Goal: Task Accomplishment & Management: Use online tool/utility

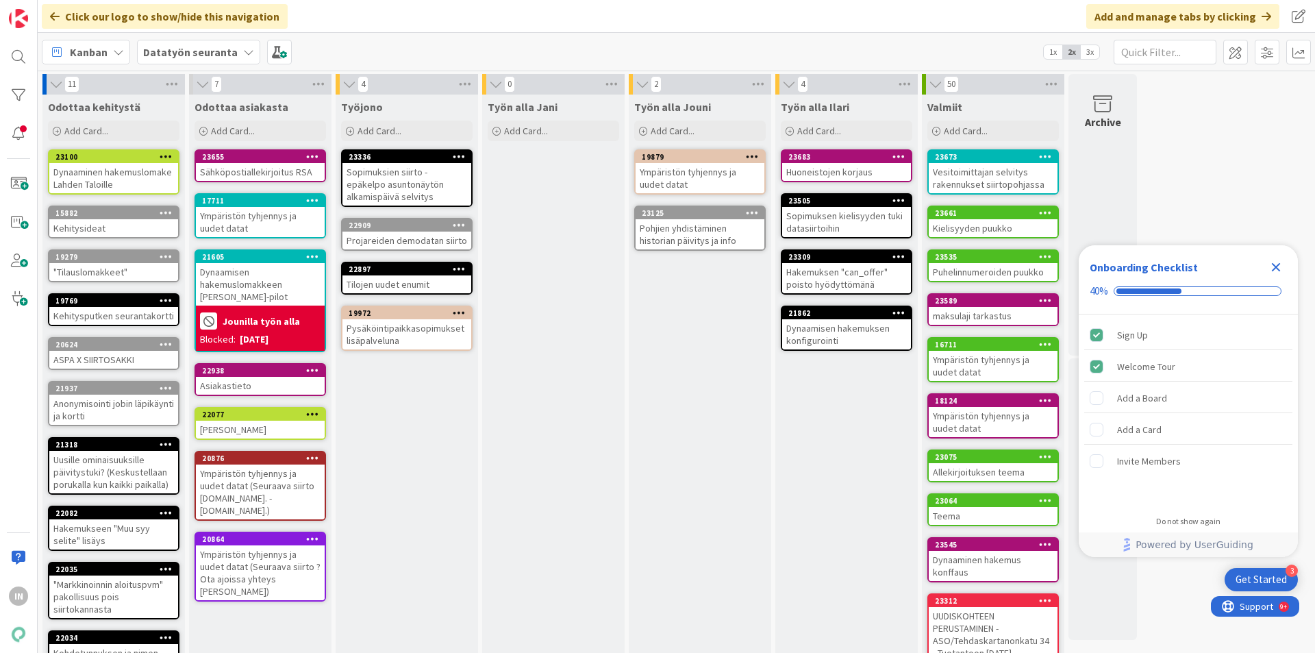
click at [246, 213] on div "Ympäristön tyhjennys ja uudet datat" at bounding box center [260, 222] width 129 height 30
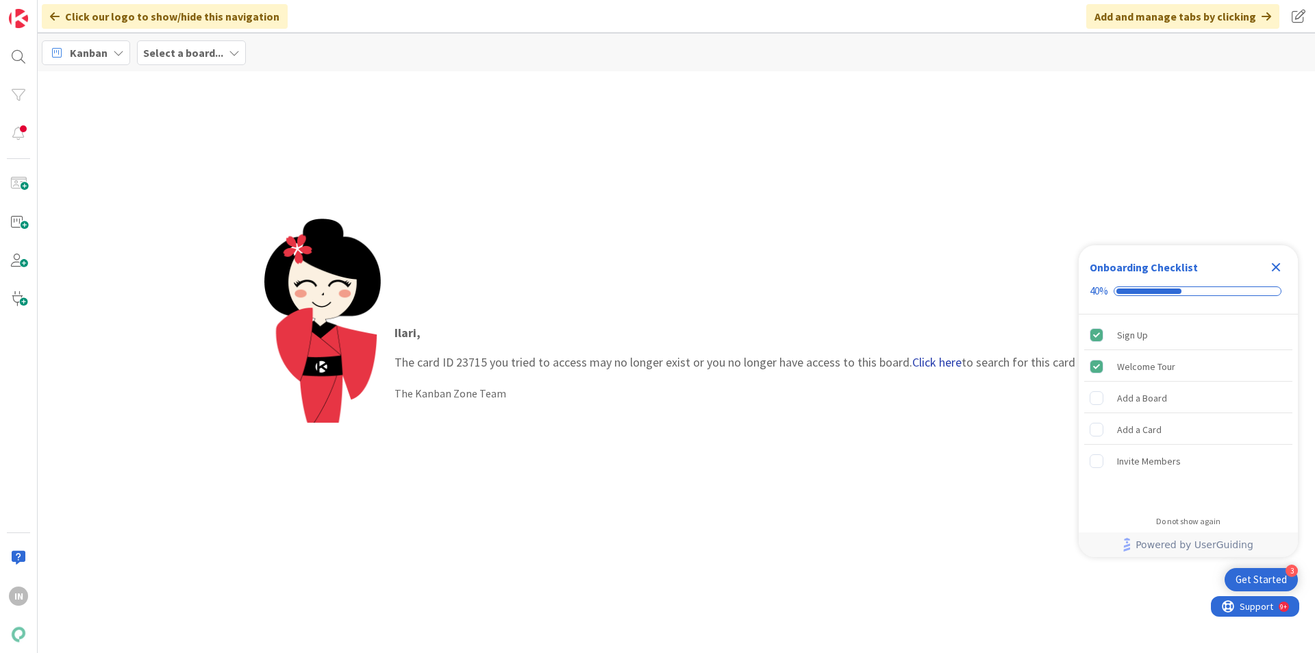
click at [942, 363] on link "Click here" at bounding box center [937, 362] width 49 height 16
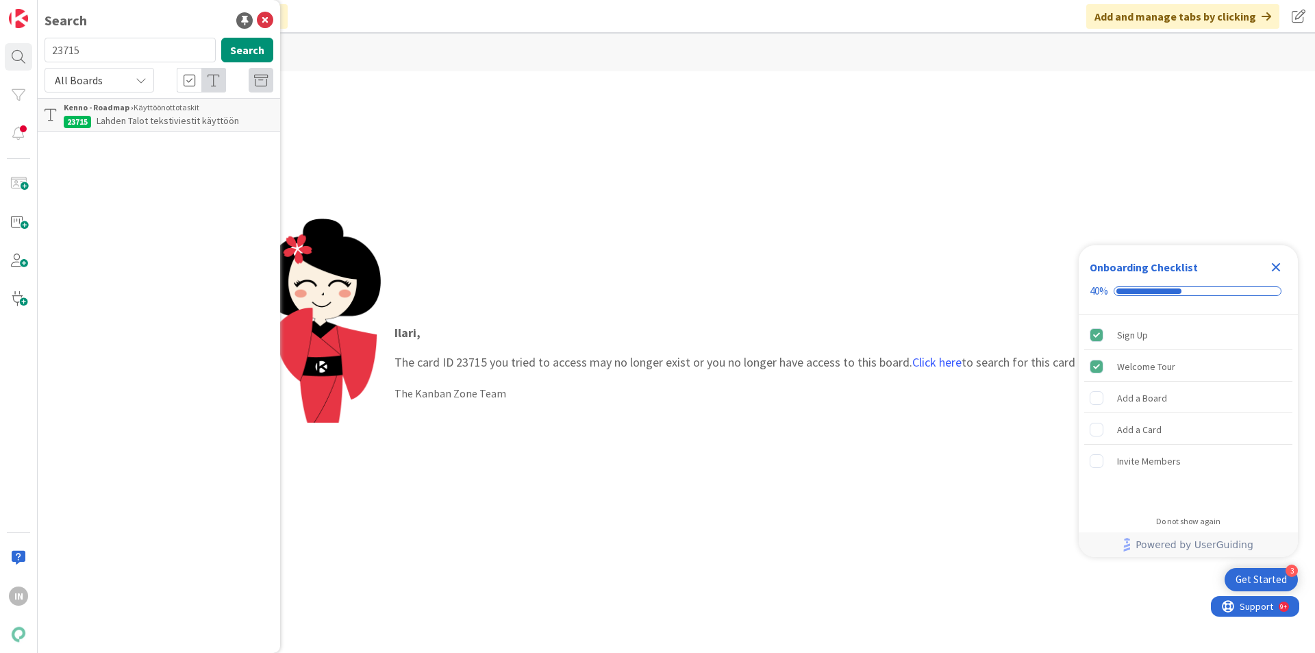
click at [164, 119] on span "Lahden Talot tekstiviestit käyttöön" at bounding box center [168, 120] width 143 height 12
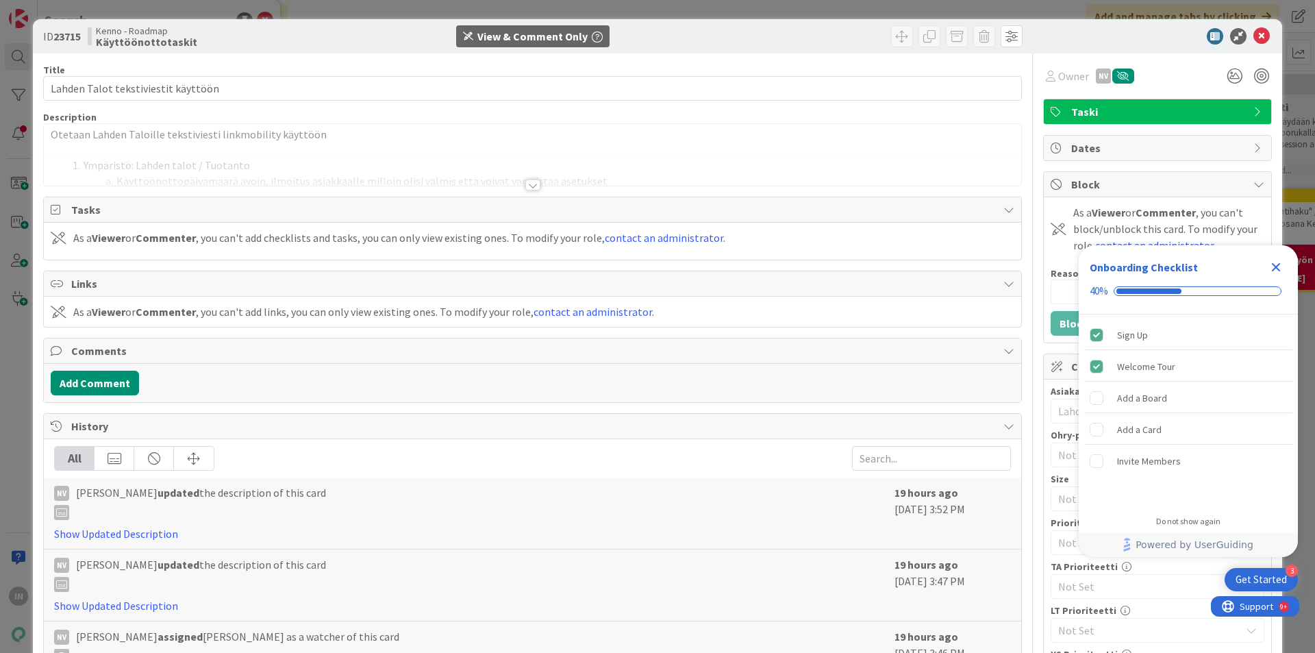
click at [531, 179] on div at bounding box center [533, 168] width 978 height 35
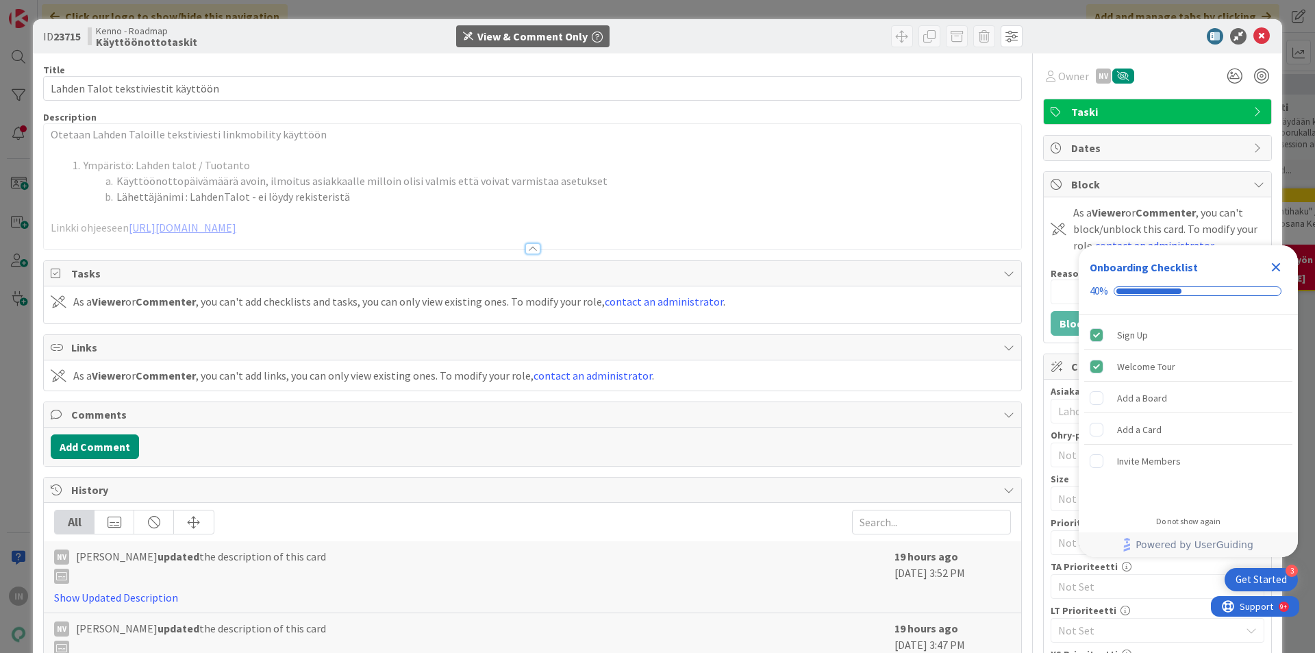
click at [310, 184] on span "Käyttöönottopäivämäärä avoin, ilmoitus asiakkaalle milloin olisi valmis että vo…" at bounding box center [361, 181] width 491 height 14
drag, startPoint x: 278, startPoint y: 198, endPoint x: 267, endPoint y: 198, distance: 11.0
click at [267, 198] on span "Lähettäjänimi : LahdenTalot - ei löydy rekisteristä" at bounding box center [233, 197] width 234 height 14
click at [1282, 265] on icon "Close Checklist" at bounding box center [1276, 267] width 16 height 16
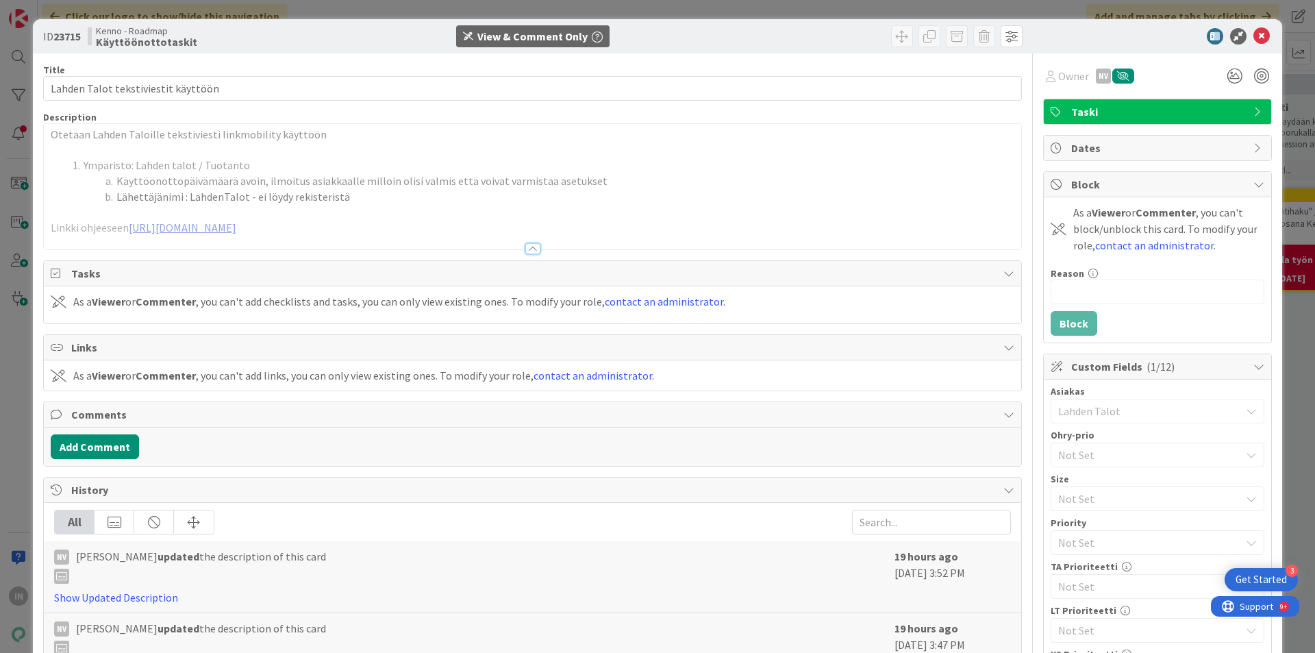
click at [236, 228] on link "[URL][DOMAIN_NAME]" at bounding box center [183, 228] width 108 height 14
click at [127, 437] on button "Add Comment" at bounding box center [95, 446] width 88 height 25
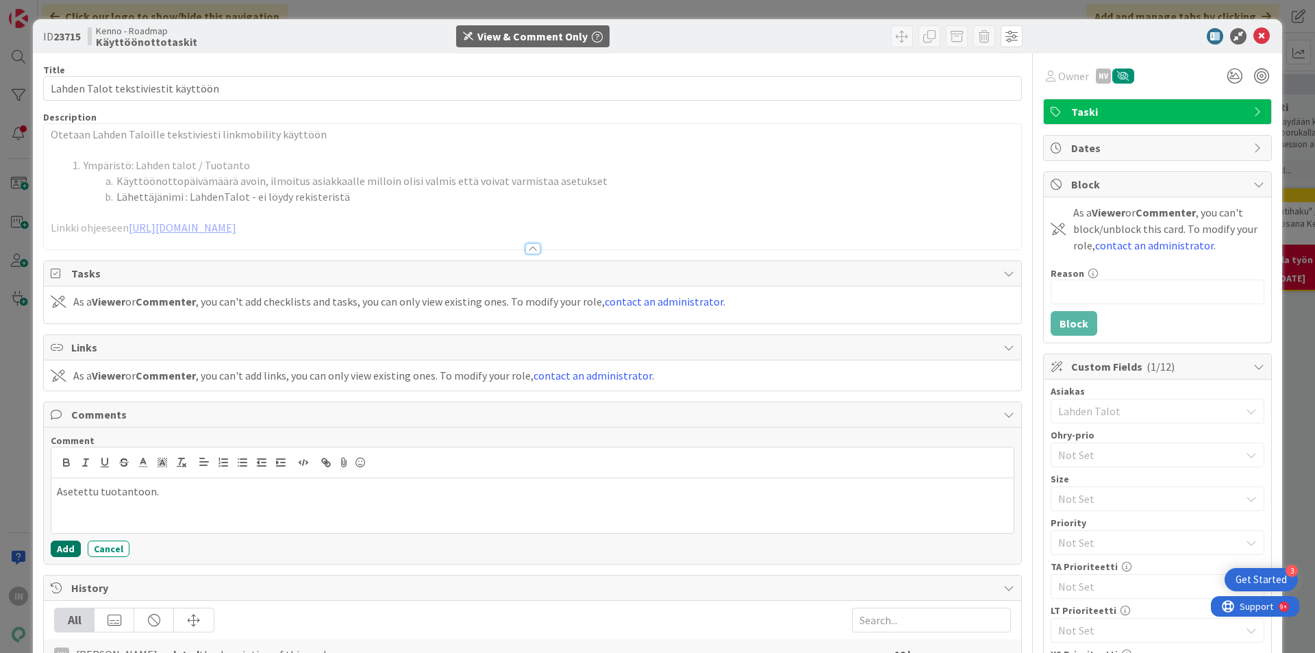
click at [65, 545] on button "Add" at bounding box center [66, 549] width 30 height 16
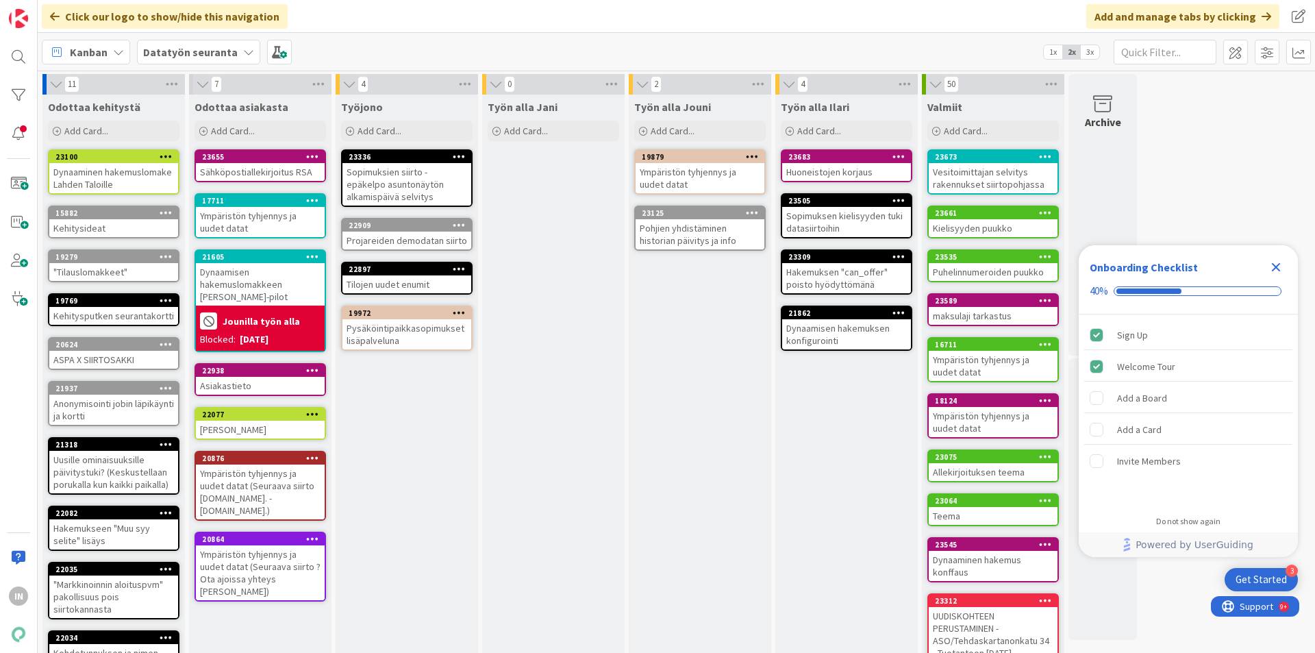
click at [366, 175] on div "Sopimuksien siirto - epäkelpo asuntonäytön alkamispäivä selvitys" at bounding box center [407, 184] width 129 height 42
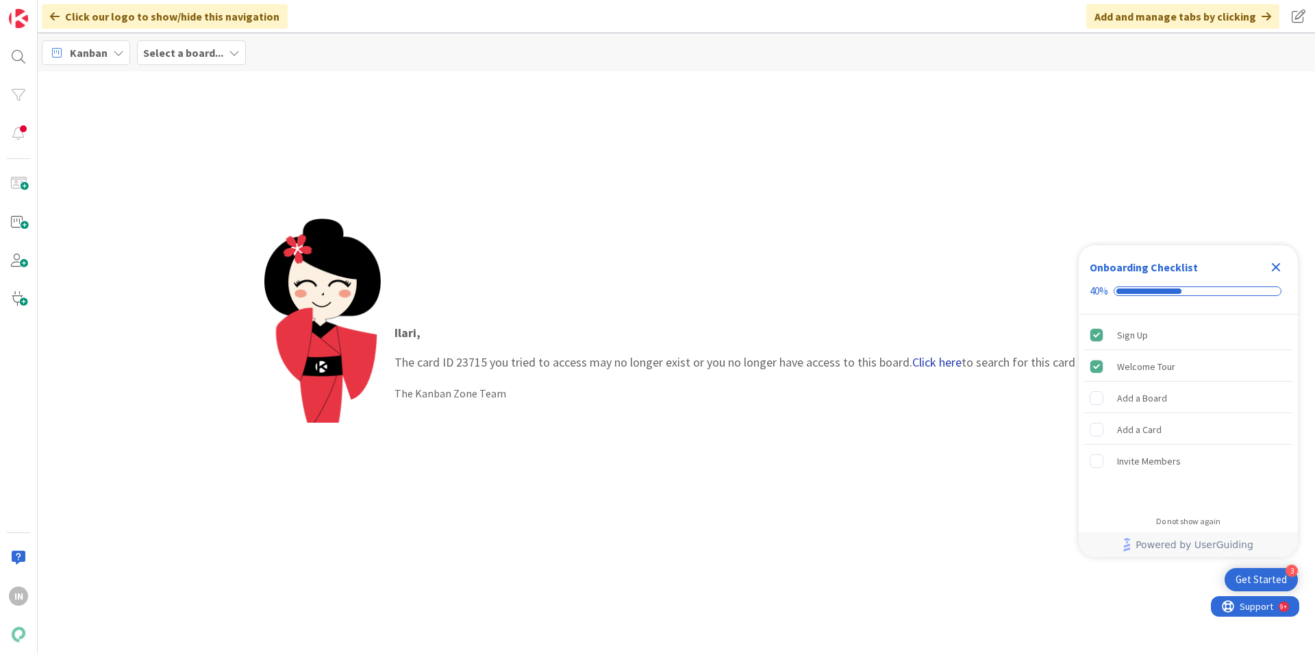
click at [948, 364] on link "Click here" at bounding box center [937, 362] width 49 height 16
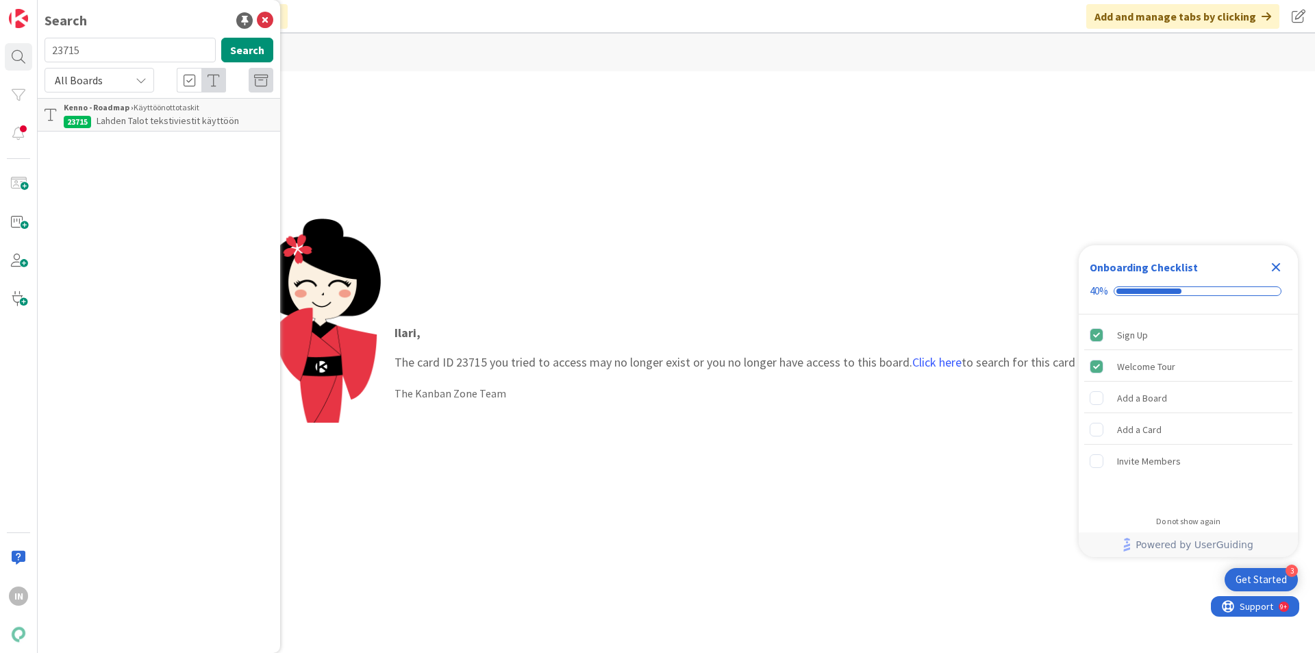
click at [211, 121] on span "Lahden Talot tekstiviestit käyttöön" at bounding box center [168, 120] width 143 height 12
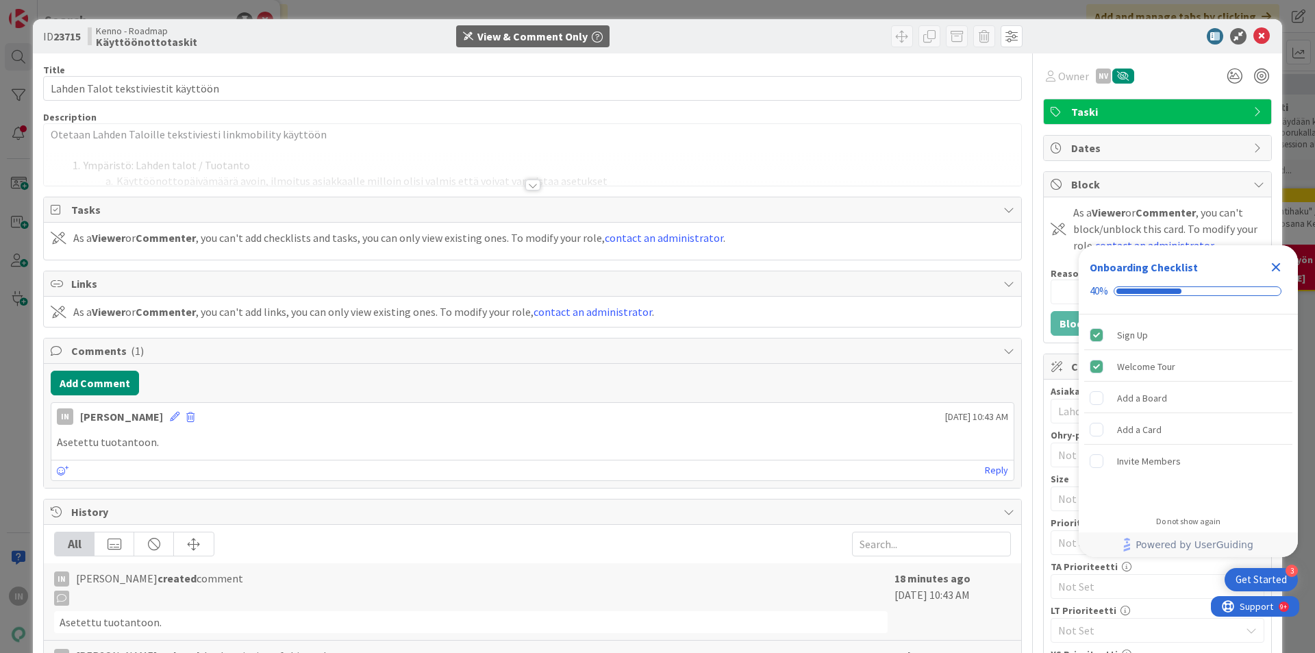
click at [531, 189] on div at bounding box center [532, 185] width 15 height 11
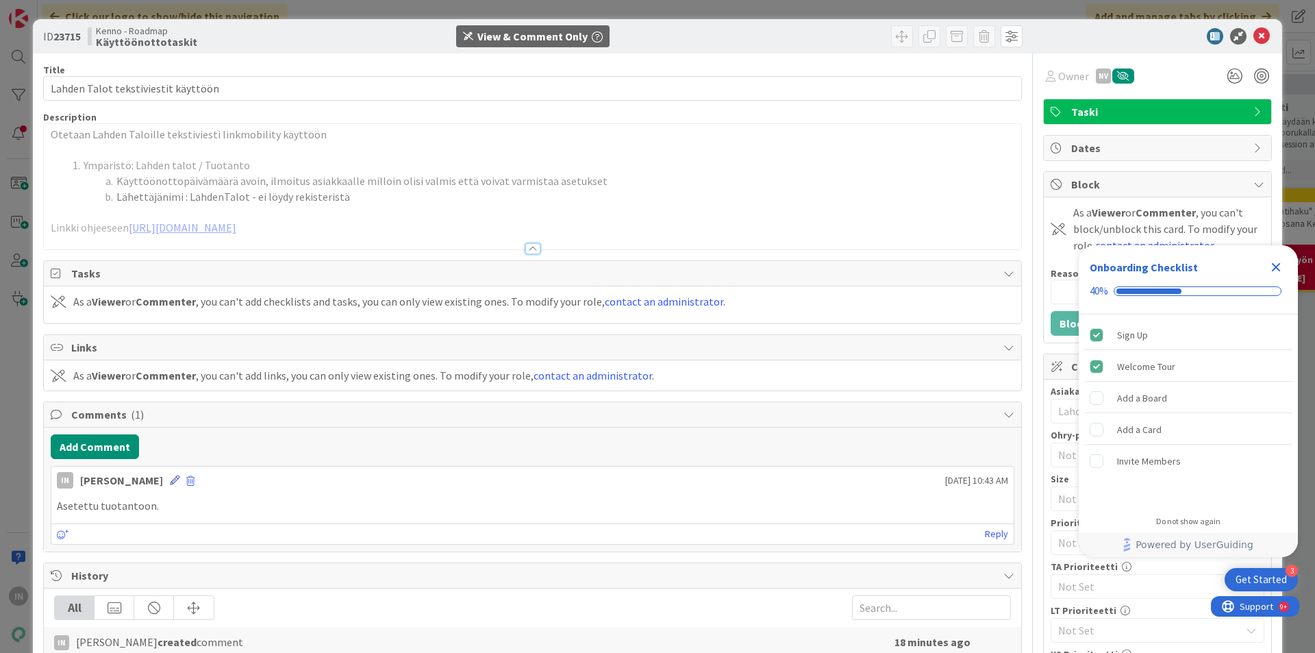
click at [170, 482] on icon at bounding box center [175, 480] width 10 height 10
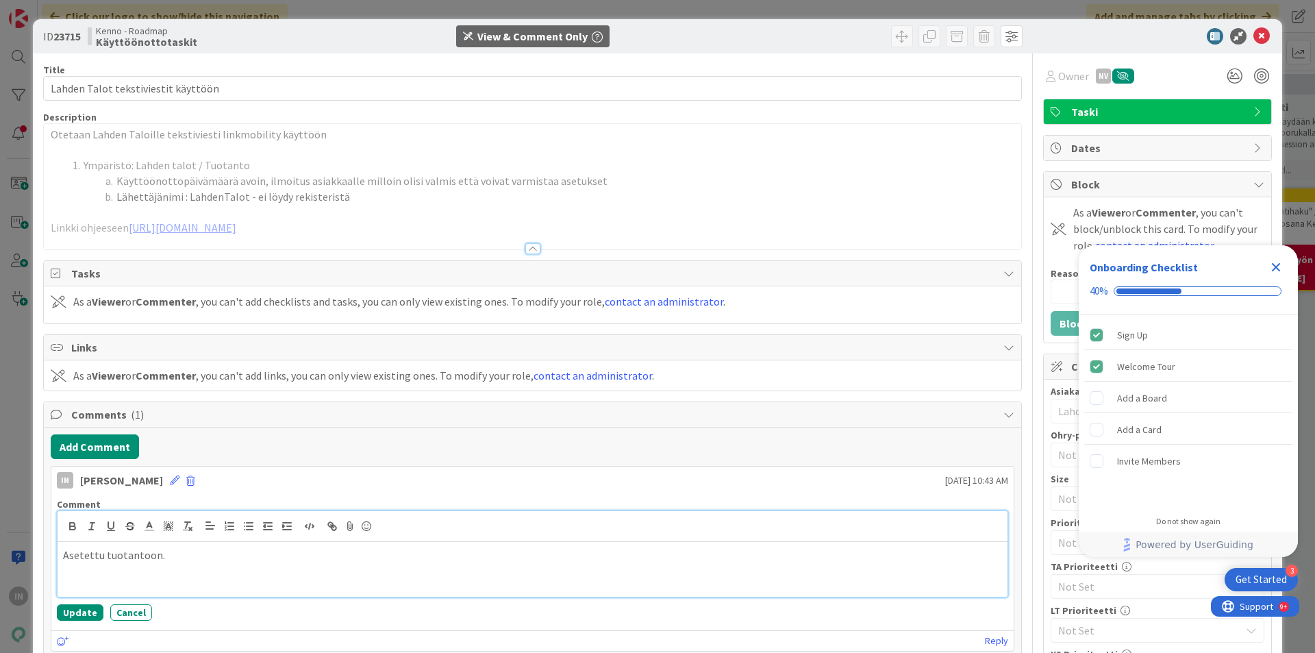
click at [132, 553] on p "Asetettu tuotantoon." at bounding box center [532, 555] width 939 height 16
click at [79, 608] on button "Update" at bounding box center [80, 612] width 47 height 16
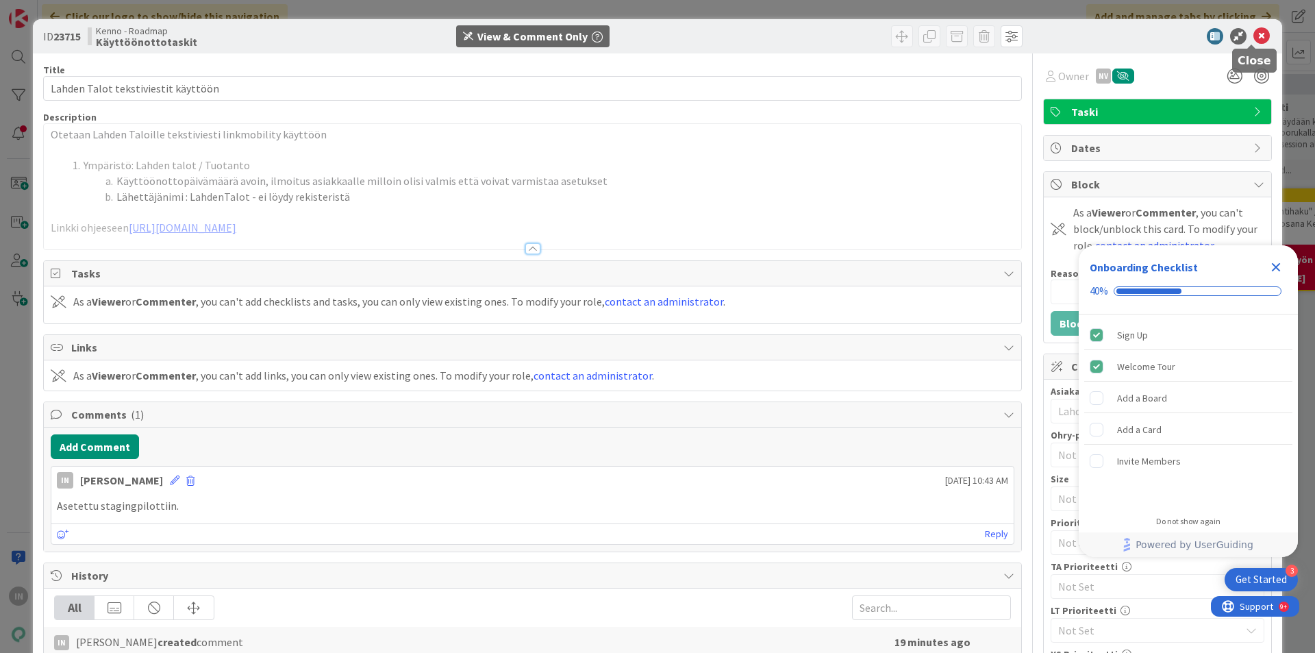
click at [1255, 36] on icon at bounding box center [1262, 36] width 16 height 16
